Goal: Task Accomplishment & Management: Manage account settings

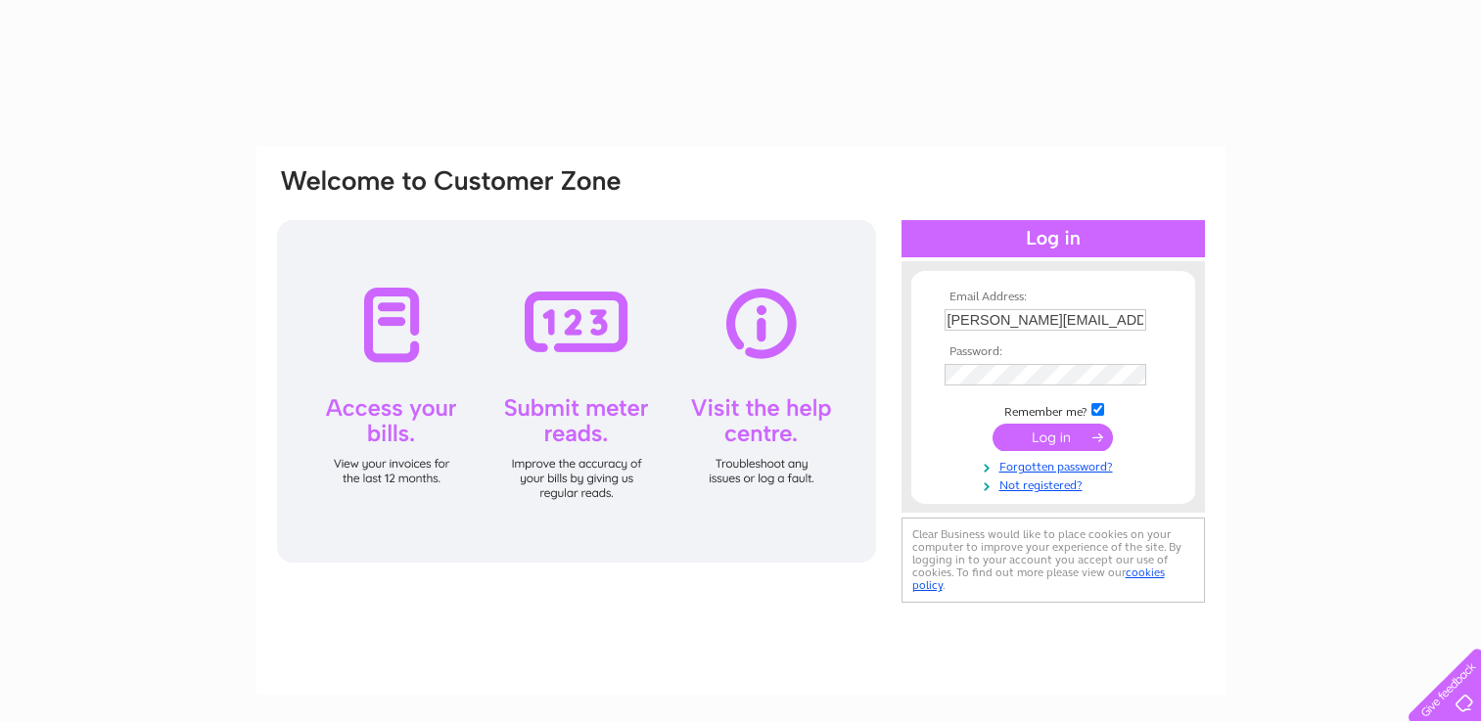
click at [1066, 434] on input "submit" at bounding box center [1052, 437] width 120 height 27
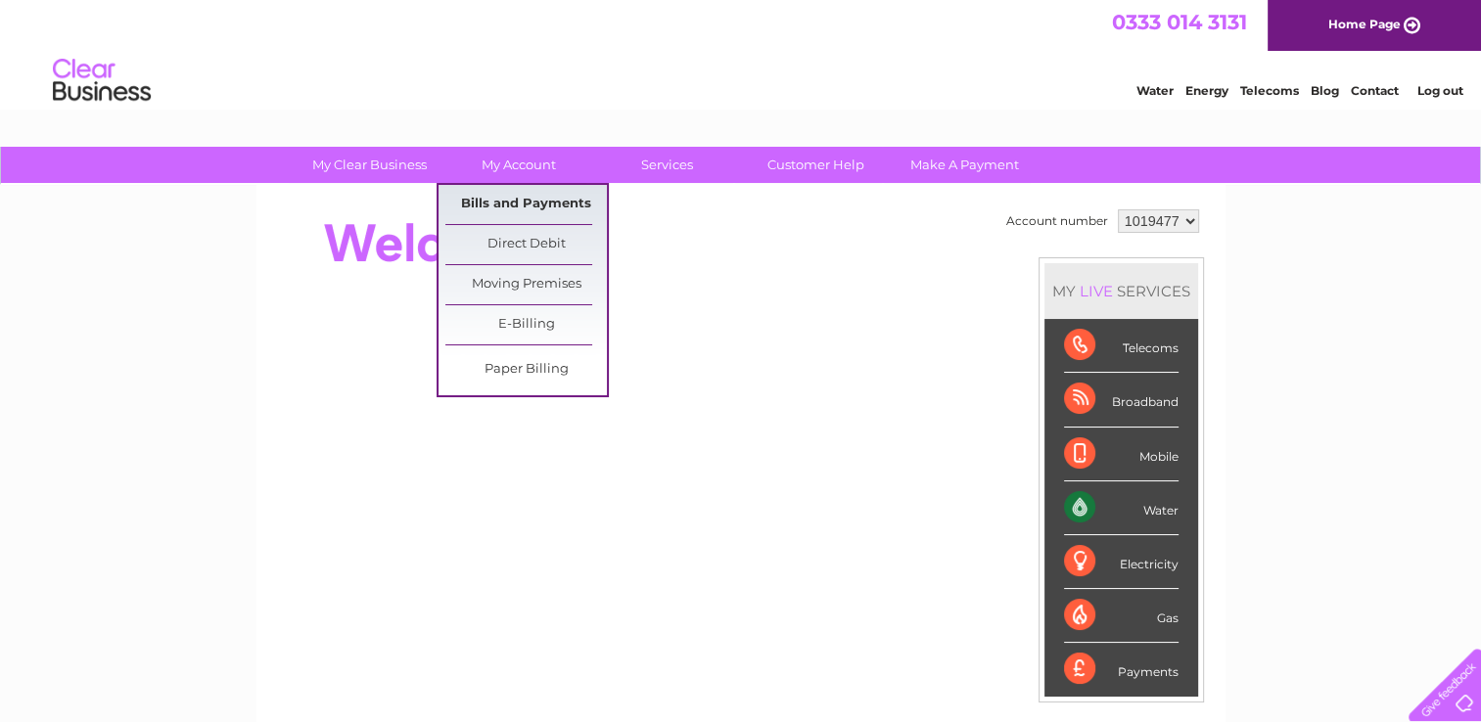
click at [530, 199] on link "Bills and Payments" at bounding box center [525, 204] width 161 height 39
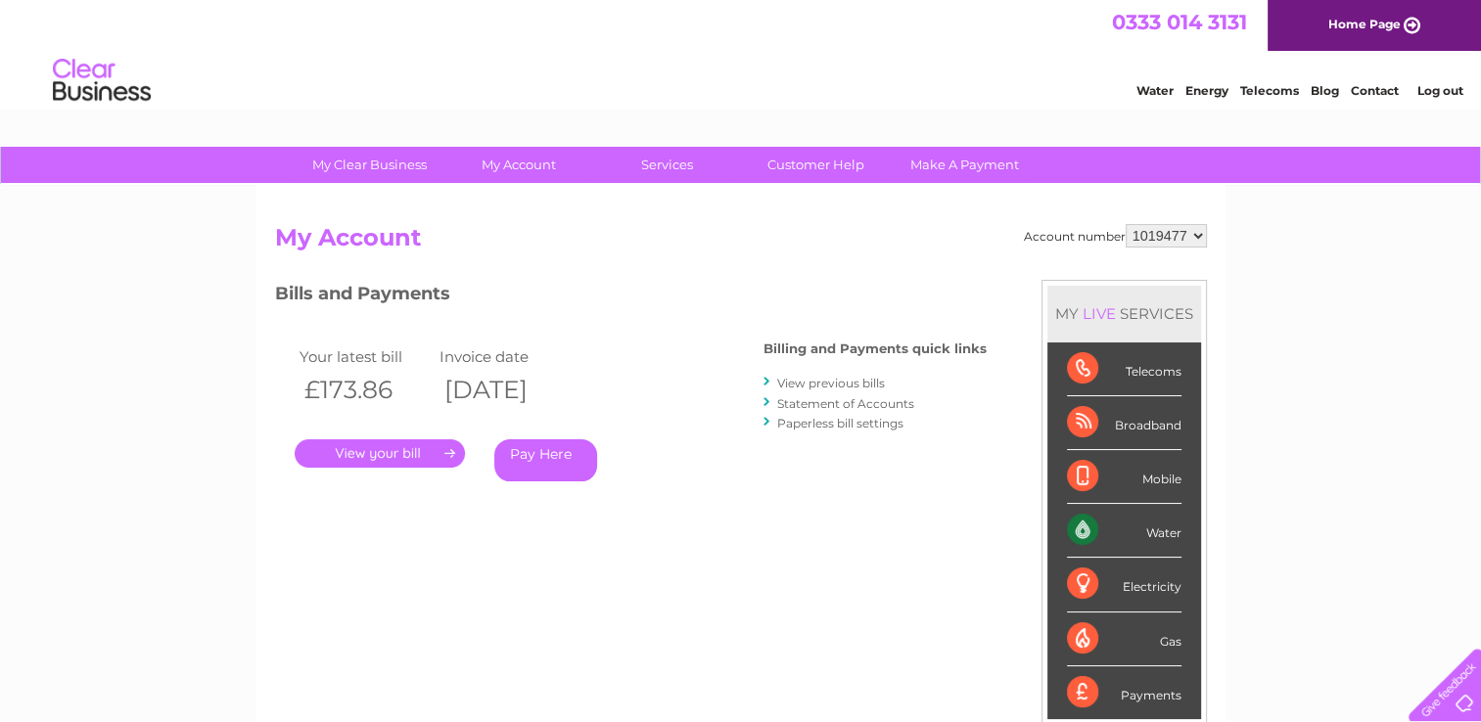
click at [420, 458] on link "." at bounding box center [380, 453] width 170 height 28
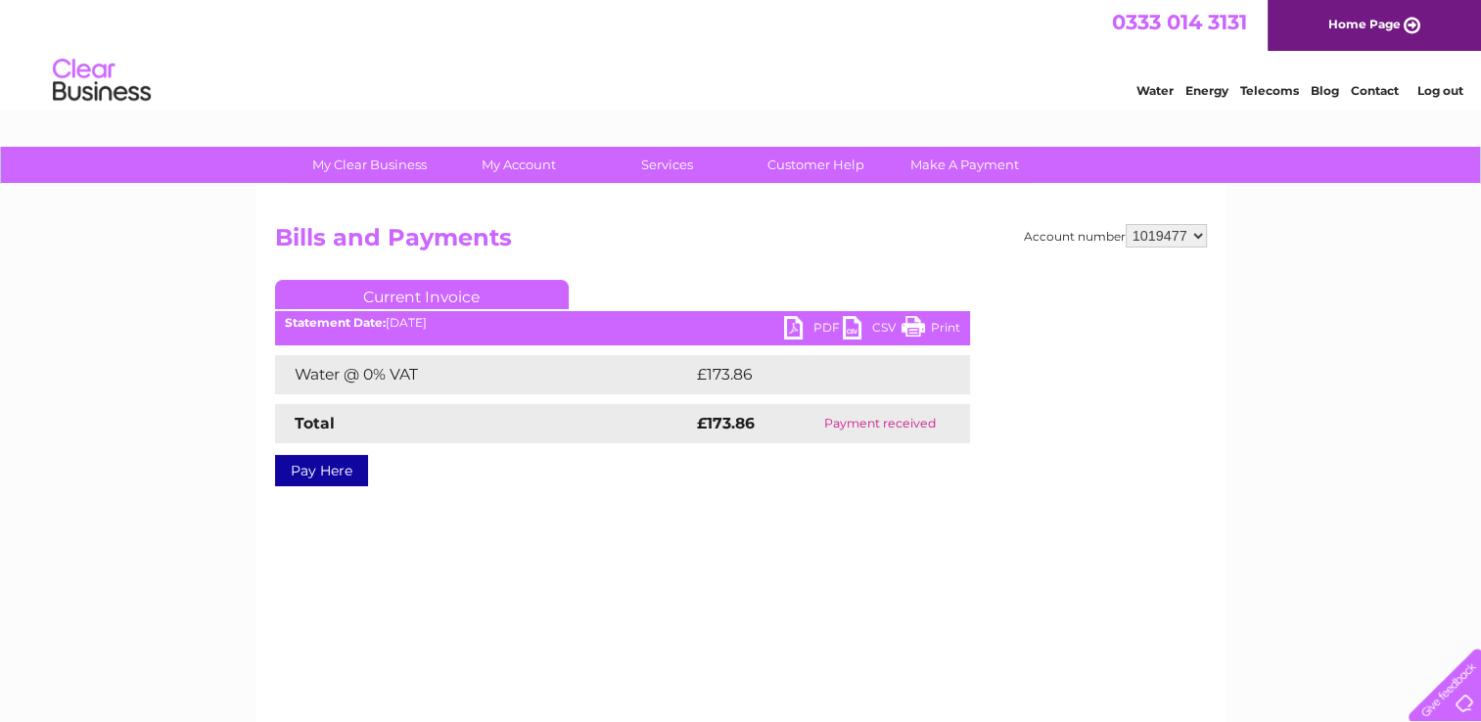
click at [821, 319] on link "PDF" at bounding box center [813, 330] width 59 height 28
